Goal: Information Seeking & Learning: Find specific page/section

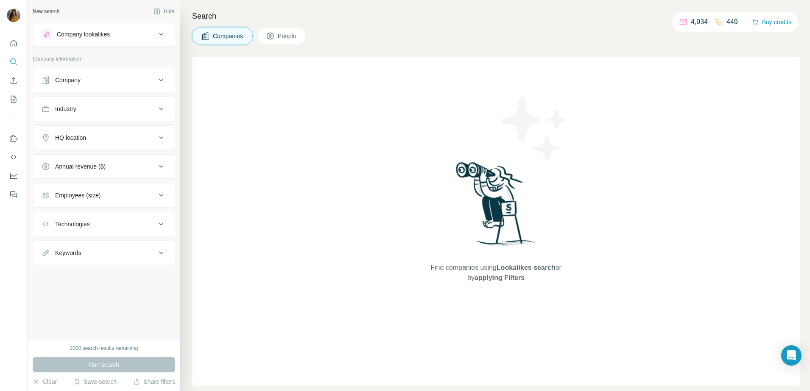
click at [193, 98] on div "Find companies using Lookalikes search or by applying Filters" at bounding box center [495, 221] width 607 height 329
click at [441, 203] on div "Find companies using Lookalikes search or by applying Filters" at bounding box center [496, 221] width 153 height 329
click at [488, 192] on img at bounding box center [496, 207] width 88 height 95
click at [126, 105] on div "Industry" at bounding box center [99, 109] width 114 height 8
click at [106, 131] on input at bounding box center [99, 129] width 105 height 9
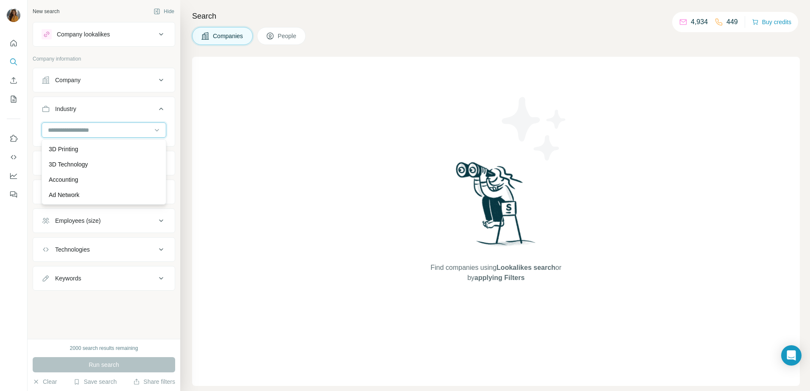
click at [142, 132] on input at bounding box center [99, 129] width 105 height 9
click at [159, 131] on icon at bounding box center [157, 130] width 8 height 8
type input "****"
click at [122, 163] on div "Construction" at bounding box center [104, 164] width 110 height 8
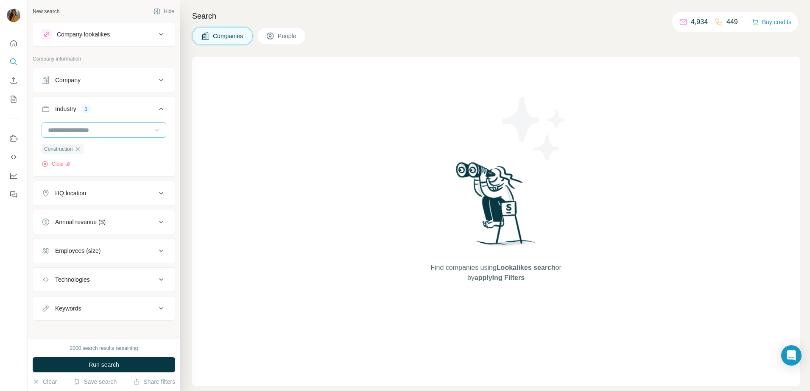
click at [117, 198] on button "HQ location" at bounding box center [104, 193] width 142 height 20
click at [84, 216] on input "text" at bounding box center [104, 214] width 125 height 15
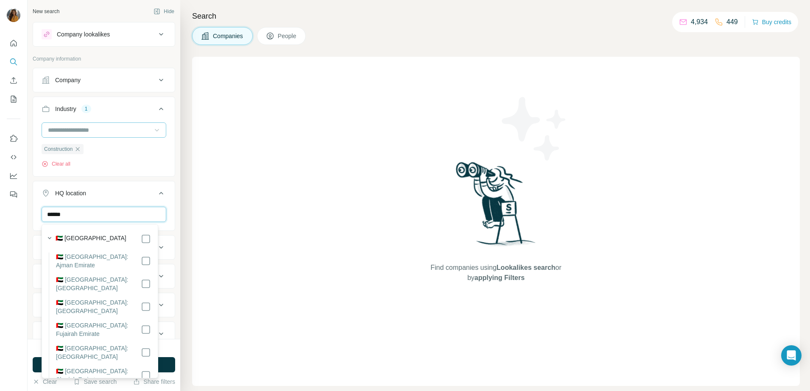
type input "******"
click at [86, 236] on label "🇦🇪 [GEOGRAPHIC_DATA]" at bounding box center [91, 239] width 71 height 10
click at [214, 231] on div "Find companies using Lookalikes search or by applying Filters" at bounding box center [495, 221] width 607 height 329
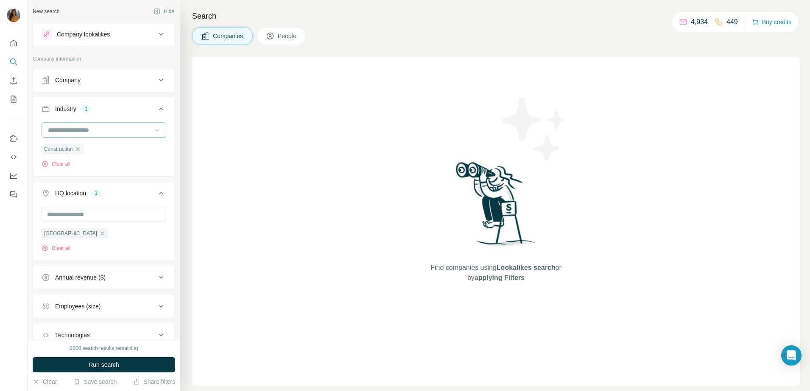
click at [255, 50] on div "Search Companies People Find companies using Lookalikes search or by applying F…" at bounding box center [495, 195] width 630 height 391
click at [297, 34] on span "People" at bounding box center [288, 36] width 20 height 8
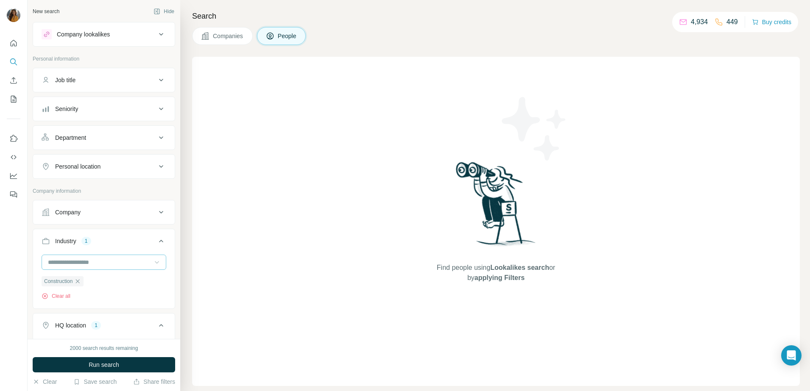
click at [287, 36] on span "People" at bounding box center [288, 36] width 20 height 8
click at [105, 101] on button "Seniority" at bounding box center [104, 109] width 142 height 20
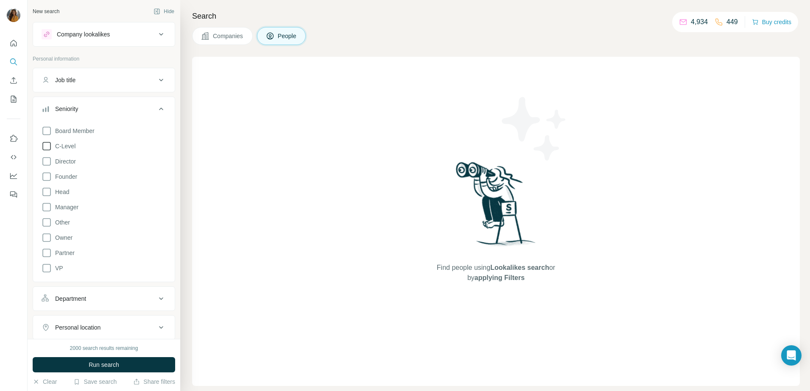
click at [48, 149] on icon at bounding box center [47, 146] width 10 height 10
drag, startPoint x: 45, startPoint y: 157, endPoint x: 48, endPoint y: 170, distance: 13.5
click at [45, 159] on icon at bounding box center [47, 161] width 10 height 10
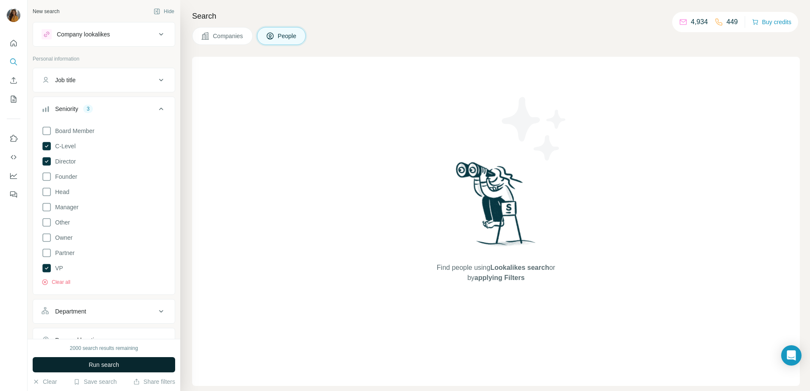
click at [92, 372] on button "Run search" at bounding box center [104, 364] width 142 height 15
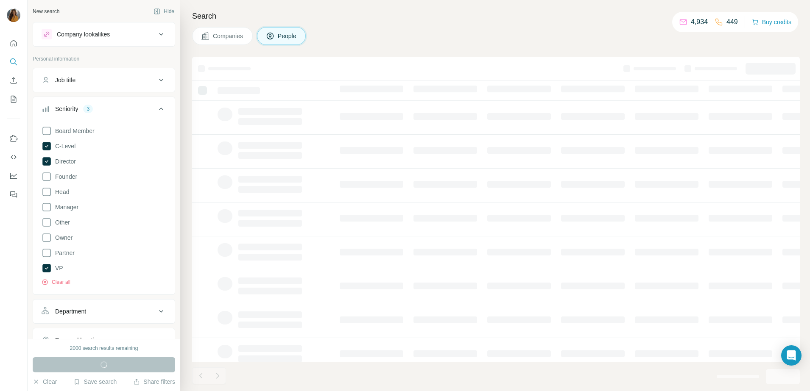
click at [97, 366] on div "Run search" at bounding box center [104, 364] width 142 height 15
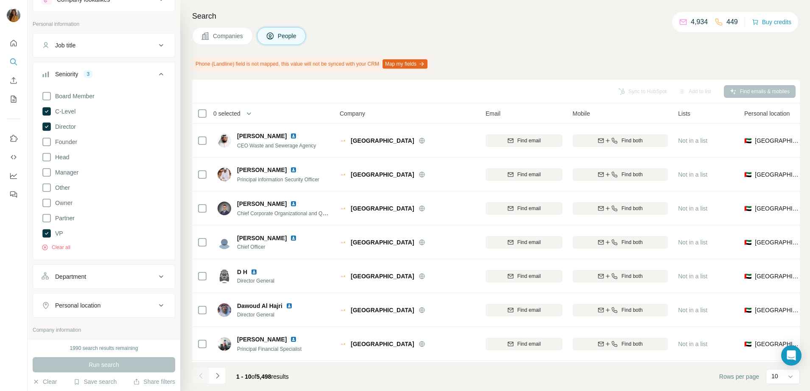
scroll to position [53, 0]
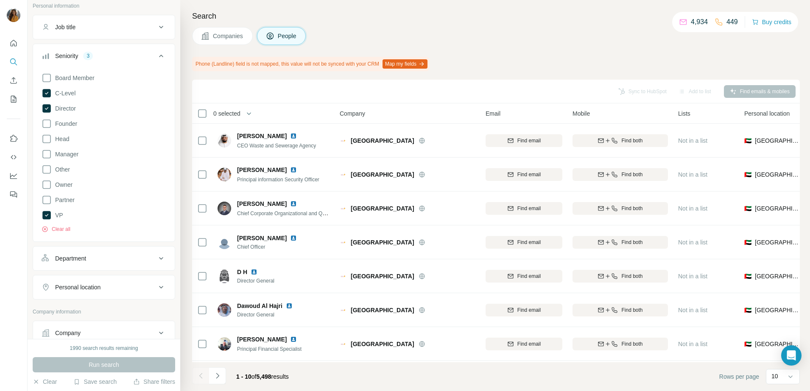
click at [156, 61] on icon at bounding box center [161, 56] width 10 height 10
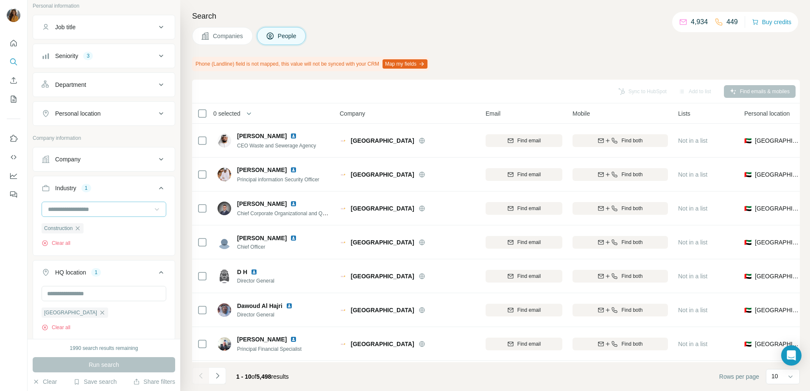
click at [156, 86] on icon at bounding box center [161, 85] width 10 height 10
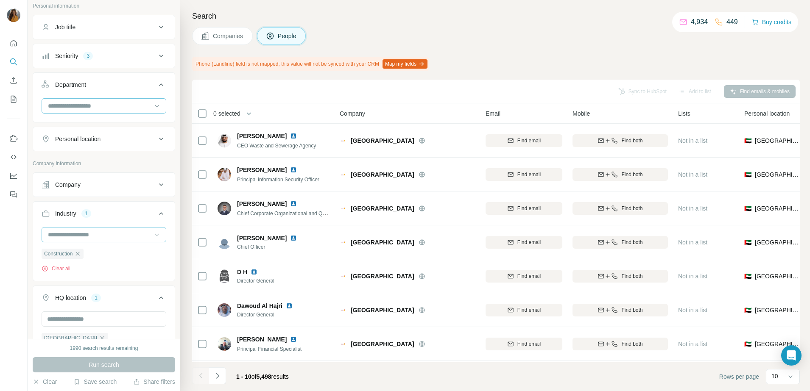
click at [122, 105] on input at bounding box center [99, 105] width 105 height 9
type input "**"
click at [109, 126] on div "HR" at bounding box center [100, 125] width 102 height 8
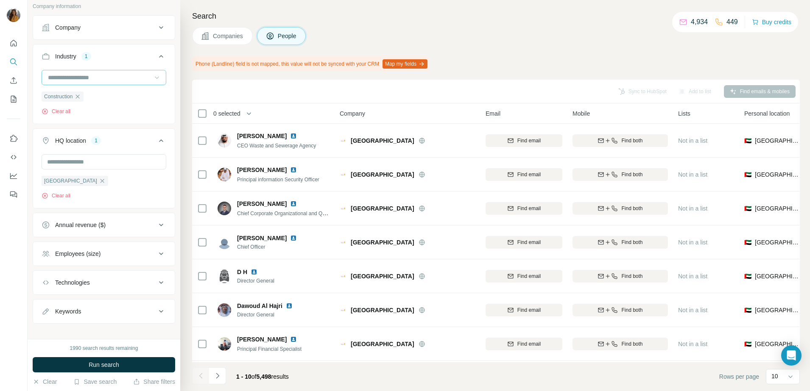
scroll to position [250, 0]
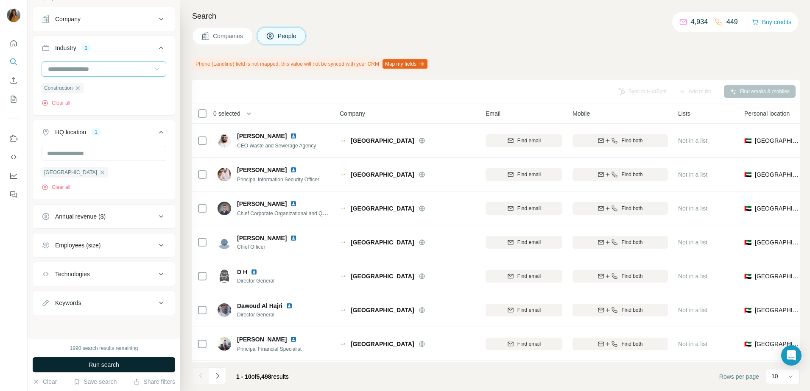
click at [105, 361] on span "Run search" at bounding box center [104, 365] width 31 height 8
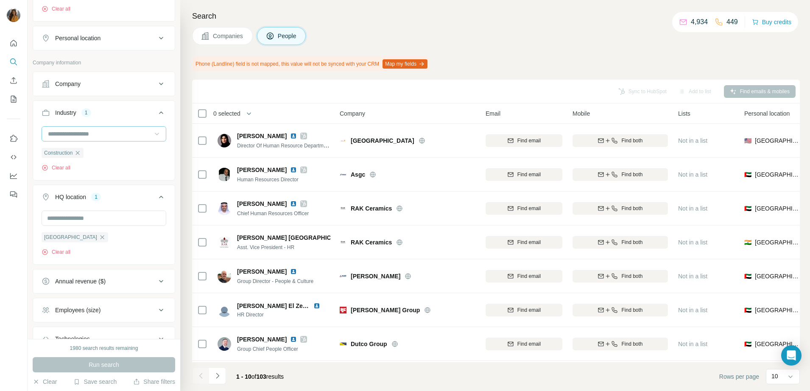
scroll to position [212, 0]
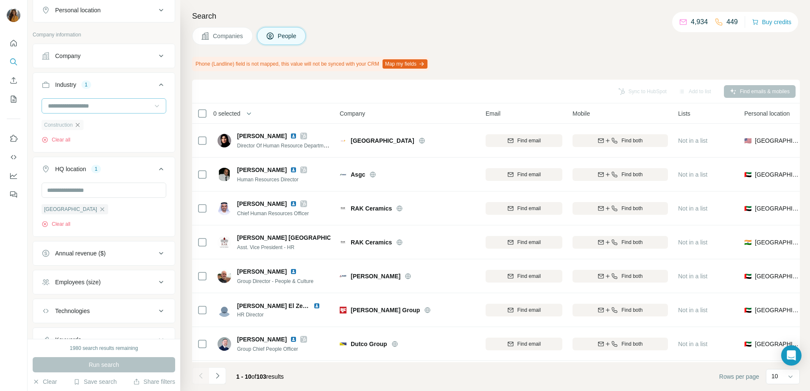
click at [78, 128] on icon "button" at bounding box center [77, 125] width 7 height 7
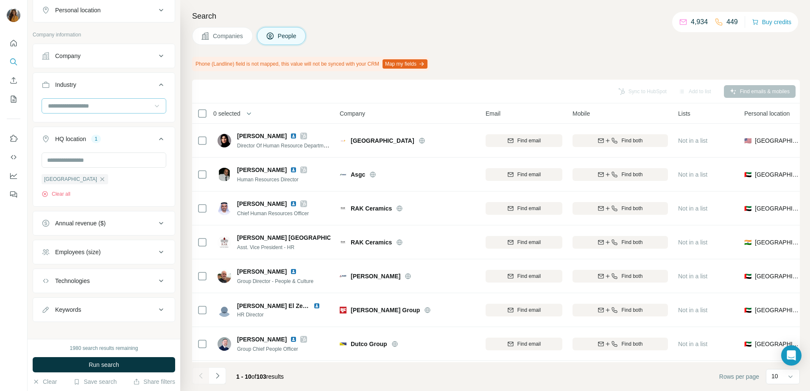
click at [70, 105] on input at bounding box center [99, 105] width 105 height 9
click at [170, 154] on div "New search Hide Company lookalikes Personal information Job title Seniority 3 D…" at bounding box center [104, 169] width 153 height 339
click at [99, 263] on div "Employees (size)" at bounding box center [104, 252] width 142 height 25
click at [107, 253] on div "Employees (size)" at bounding box center [99, 252] width 114 height 8
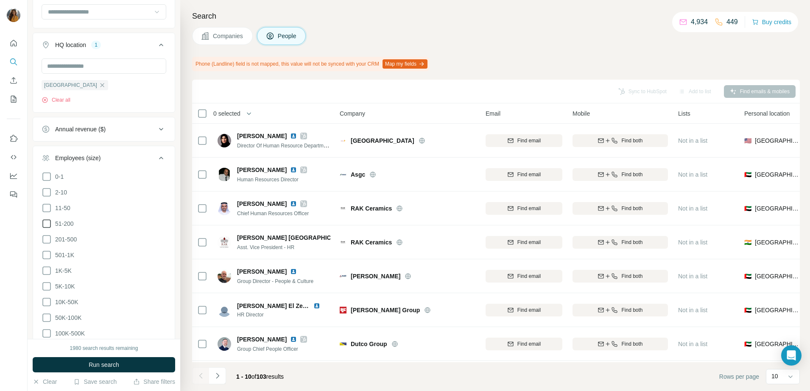
scroll to position [318, 0]
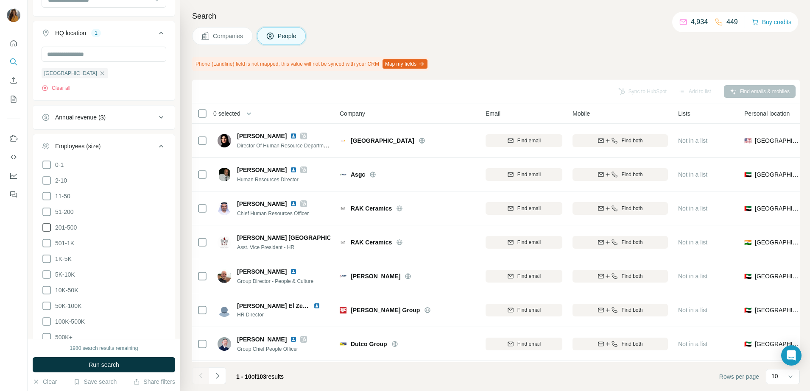
click at [47, 227] on icon at bounding box center [47, 228] width 10 height 10
click at [47, 241] on icon at bounding box center [47, 243] width 10 height 10
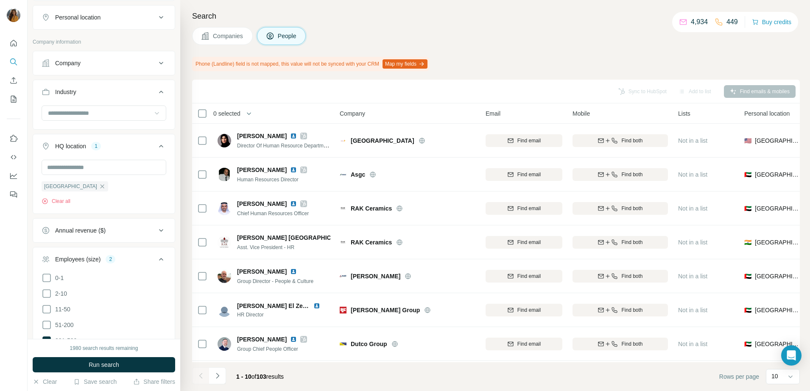
scroll to position [318, 0]
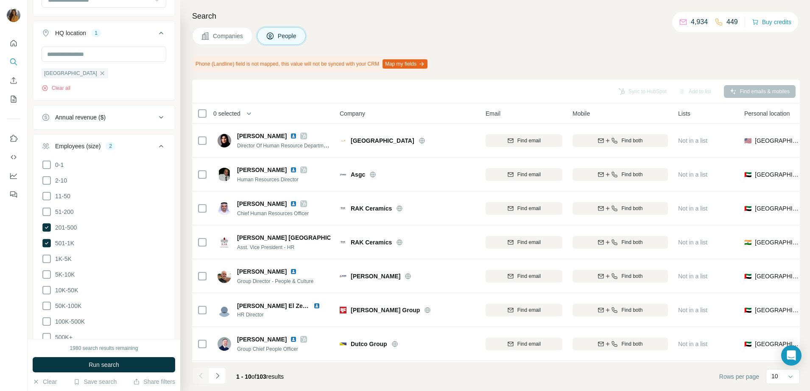
click at [187, 81] on div "Search Companies People Phone (Landline) field is not mapped, this value will n…" at bounding box center [495, 195] width 630 height 391
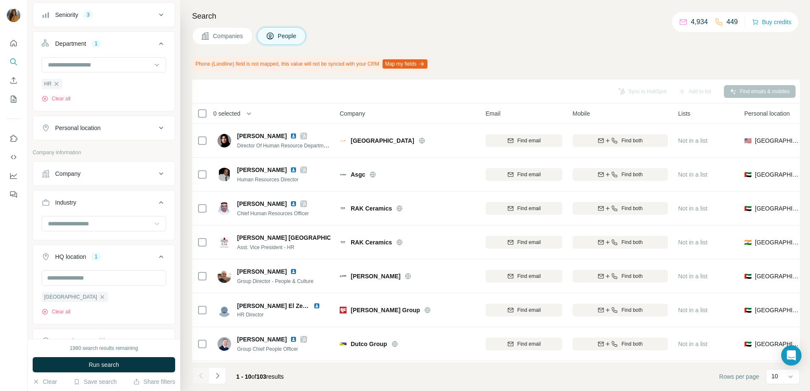
scroll to position [159, 0]
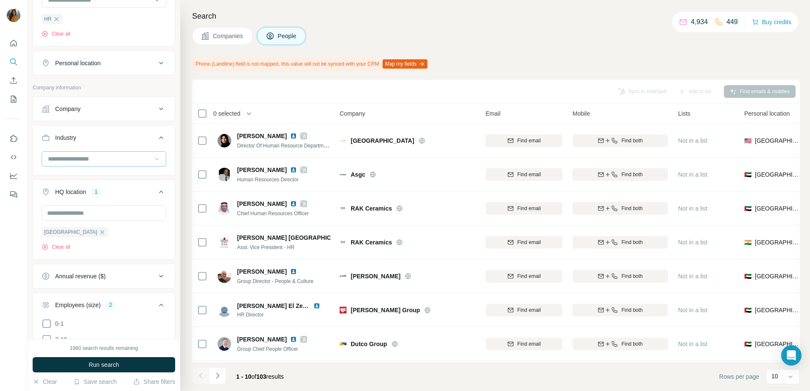
click at [106, 161] on input at bounding box center [99, 158] width 105 height 9
click at [75, 161] on input at bounding box center [99, 158] width 105 height 9
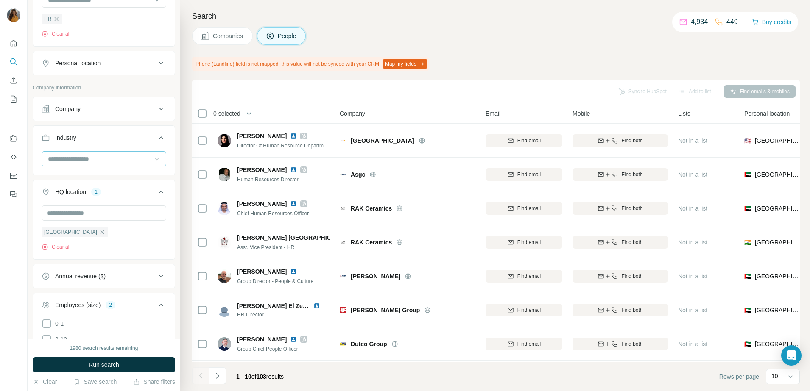
click at [100, 164] on input at bounding box center [99, 158] width 105 height 9
click at [172, 240] on div "New search Hide Company lookalikes Personal information Job title Seniority 3 D…" at bounding box center [104, 169] width 153 height 339
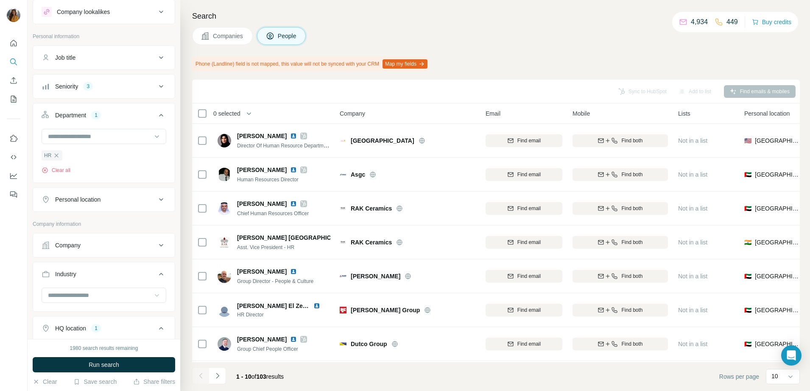
scroll to position [0, 0]
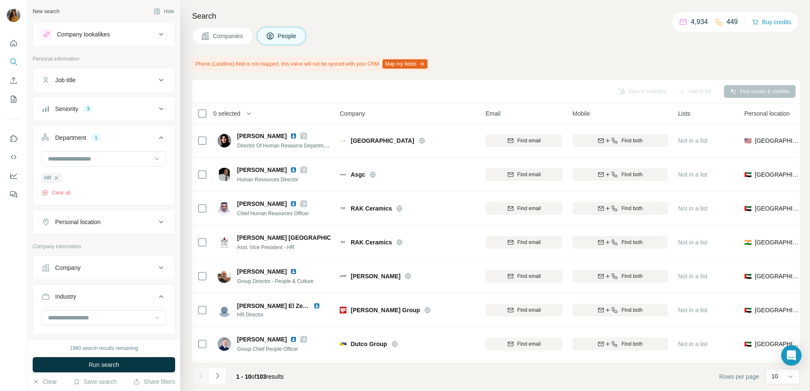
click at [116, 107] on div "Seniority 3" at bounding box center [99, 109] width 114 height 8
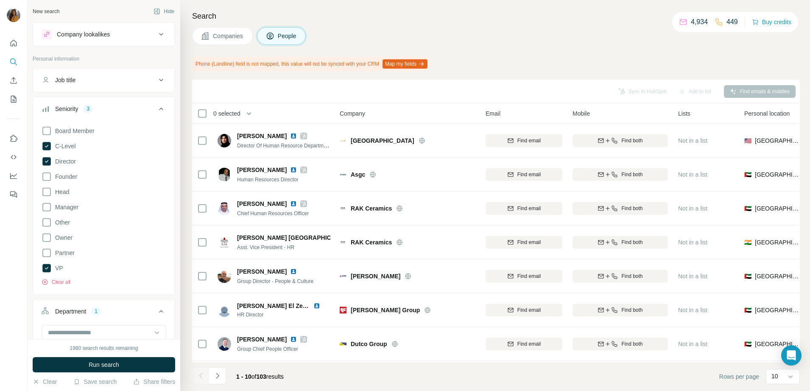
click at [116, 107] on div "Seniority 3" at bounding box center [99, 109] width 114 height 8
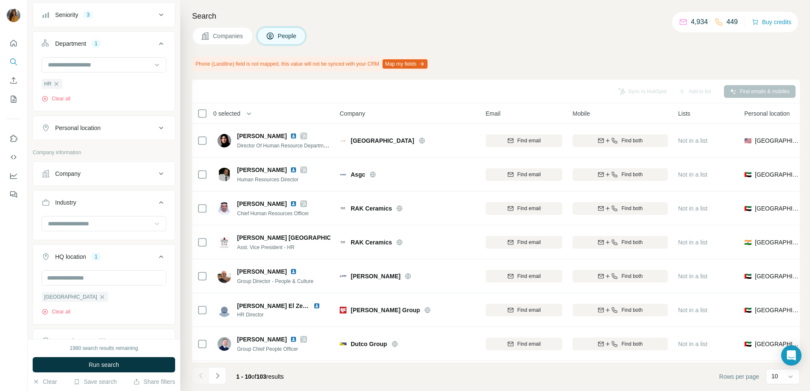
scroll to position [106, 0]
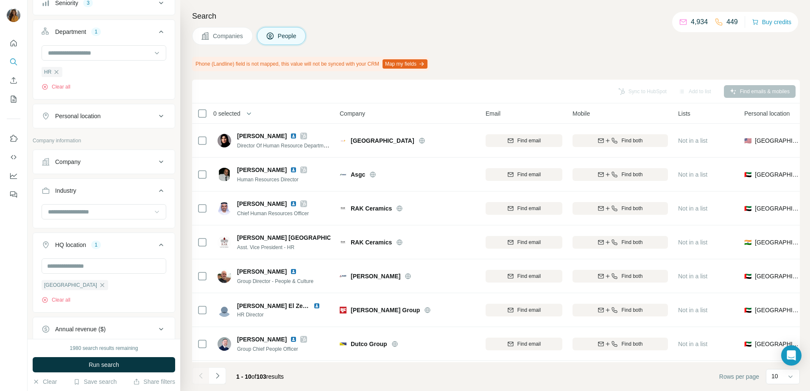
click at [124, 117] on div "Personal location" at bounding box center [99, 116] width 114 height 8
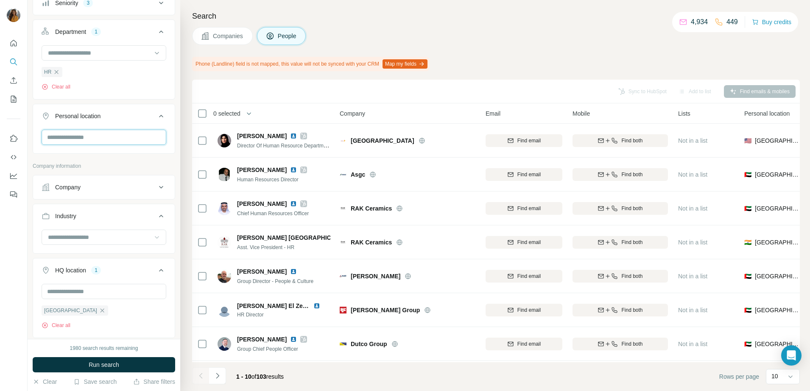
click at [114, 142] on input "text" at bounding box center [104, 137] width 125 height 15
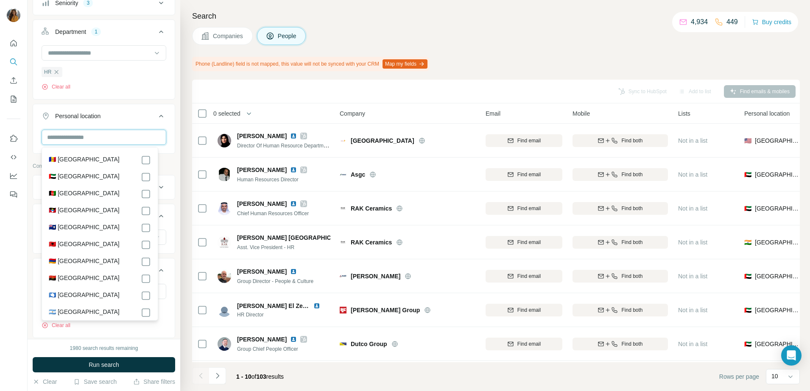
click at [120, 139] on input "text" at bounding box center [104, 137] width 125 height 15
click at [134, 111] on button "Personal location" at bounding box center [104, 118] width 142 height 24
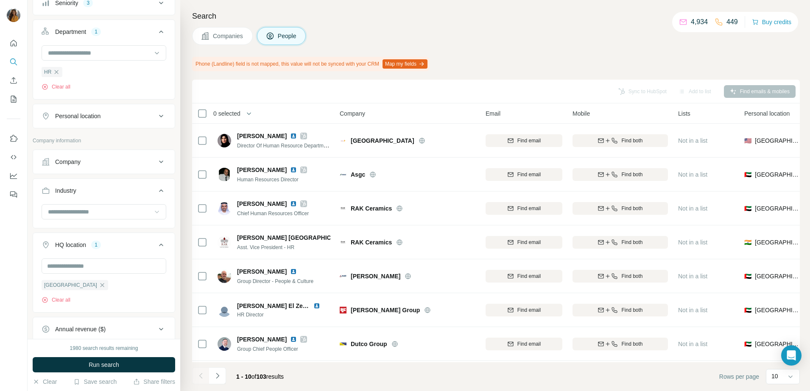
scroll to position [212, 0]
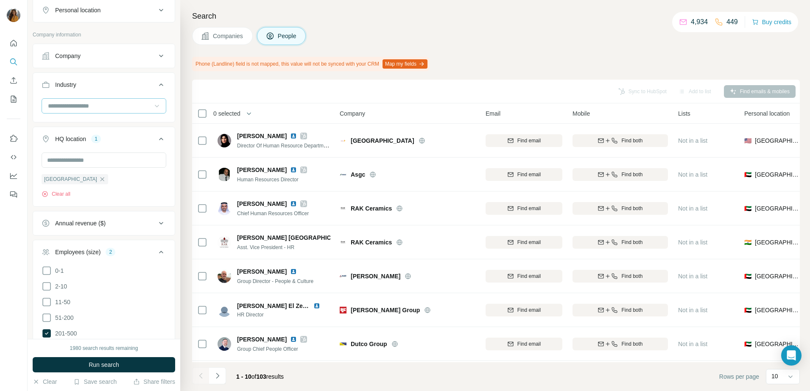
click at [119, 109] on input at bounding box center [99, 105] width 105 height 9
click at [72, 109] on input at bounding box center [99, 105] width 105 height 9
click at [68, 107] on input at bounding box center [99, 105] width 105 height 9
type input "***"
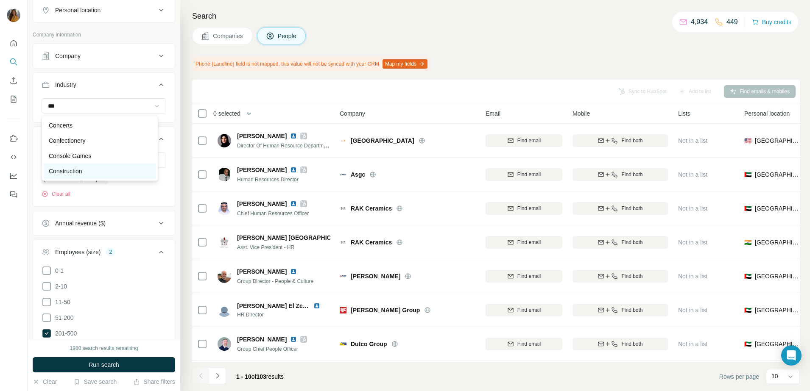
click at [75, 175] on p "Construction" at bounding box center [65, 171] width 33 height 8
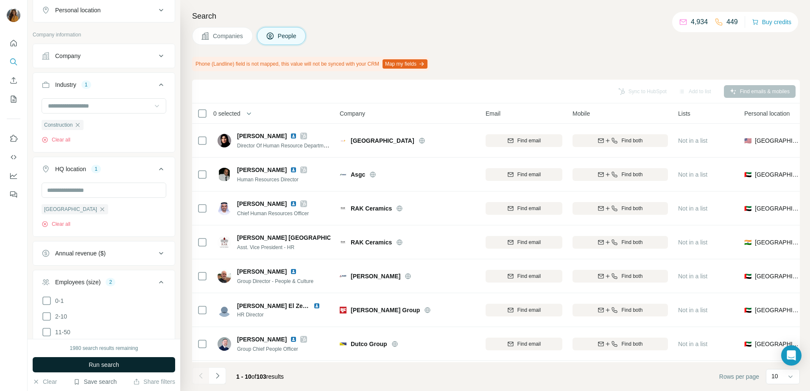
click at [92, 364] on span "Run search" at bounding box center [104, 365] width 31 height 8
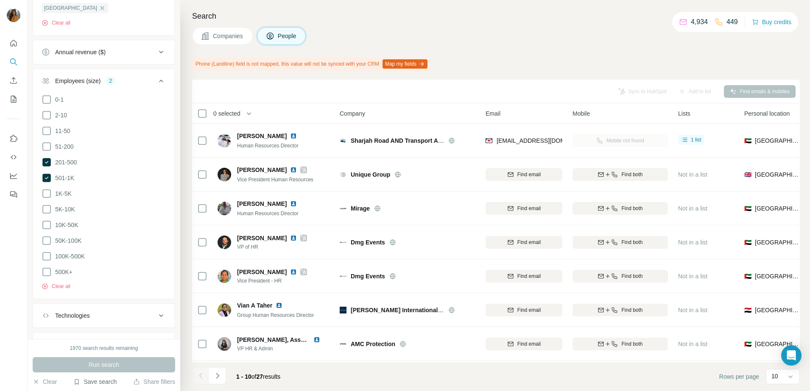
scroll to position [451, 0]
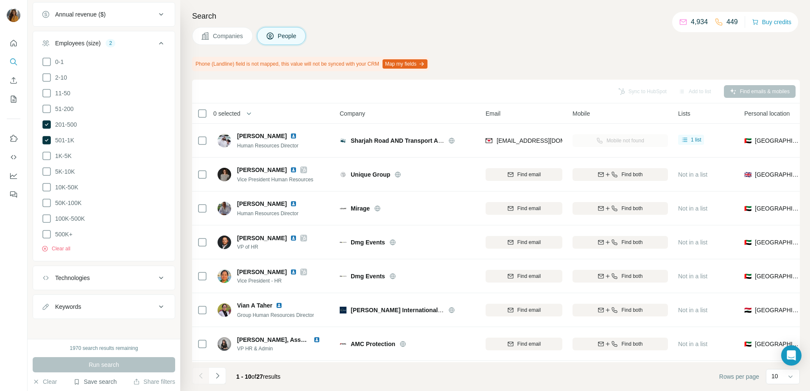
click at [185, 146] on div "Search Companies People Phone (Landline) field is not mapped, this value will n…" at bounding box center [495, 195] width 630 height 391
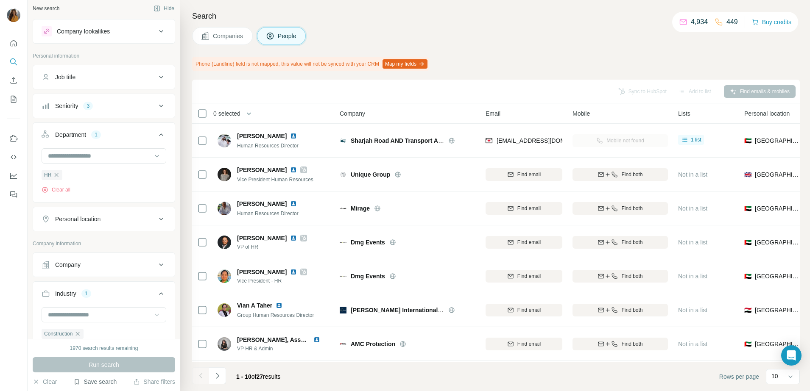
scroll to position [0, 0]
